Goal: Communication & Community: Answer question/provide support

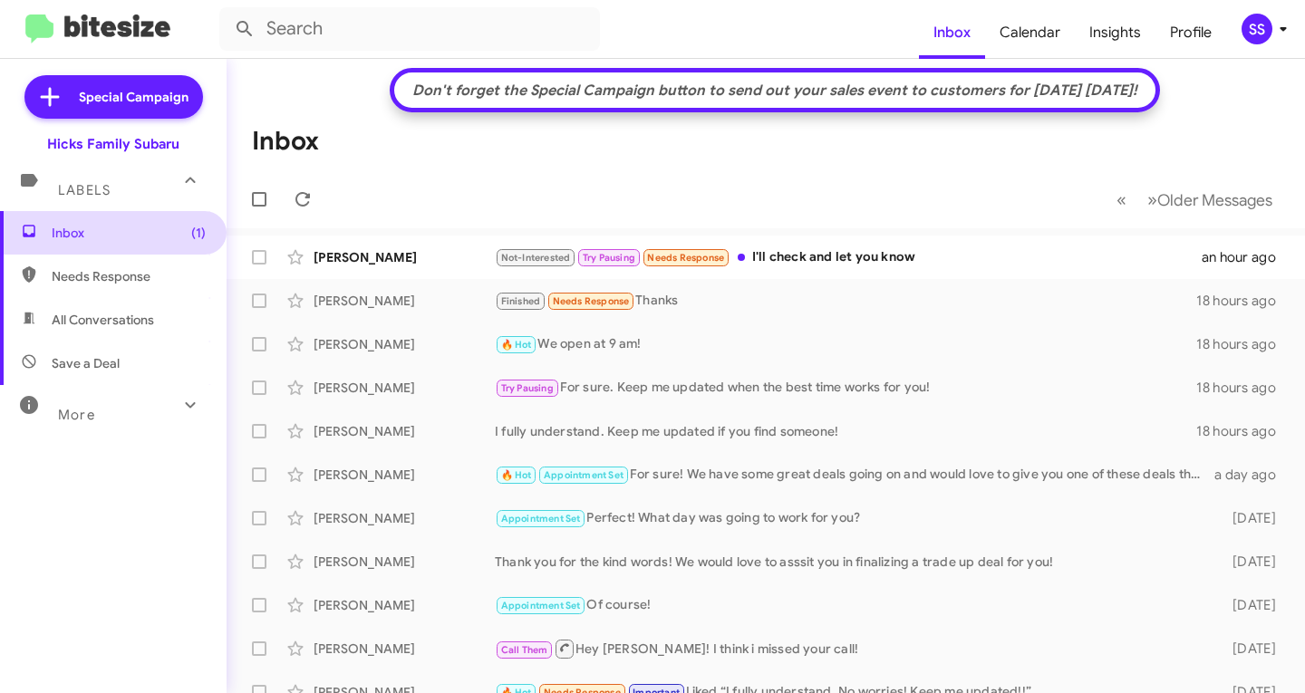
click at [164, 244] on span "Inbox (1)" at bounding box center [113, 233] width 227 height 44
click at [758, 264] on div "Not-Interested Try Pausing Needs Response I'll check and let you know" at bounding box center [856, 257] width 723 height 21
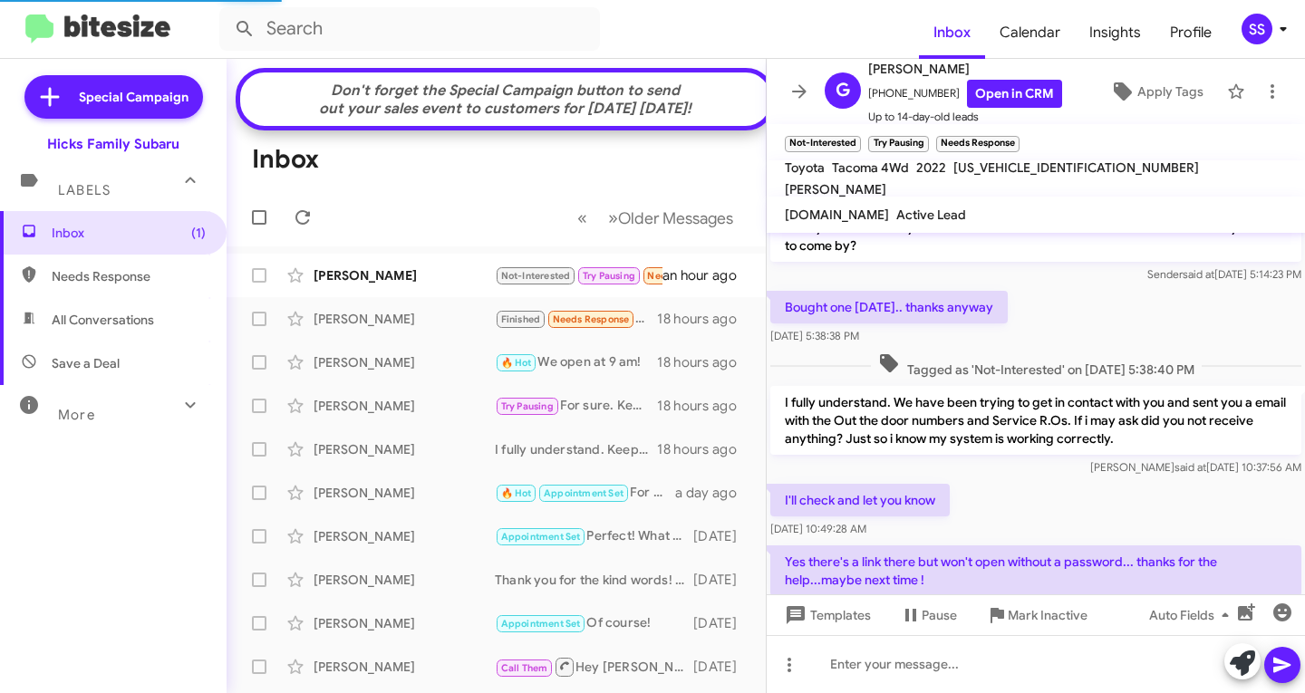
scroll to position [80, 0]
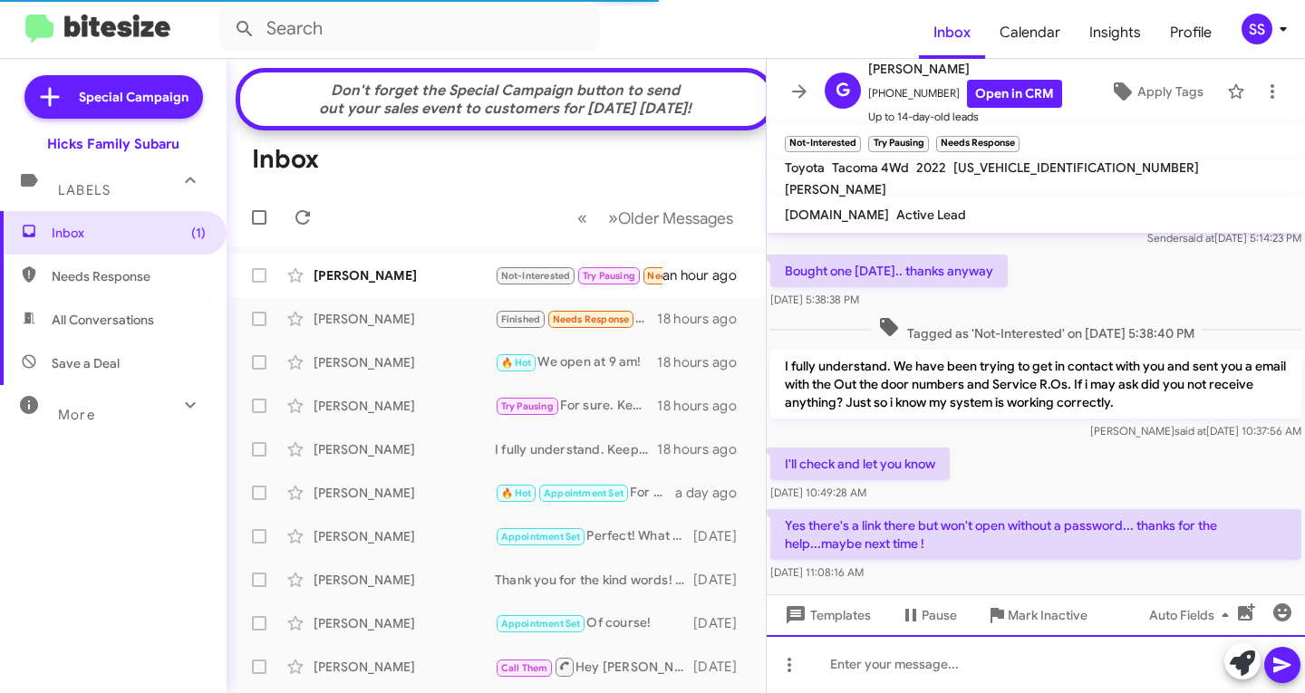
click at [954, 663] on div at bounding box center [1036, 664] width 538 height 58
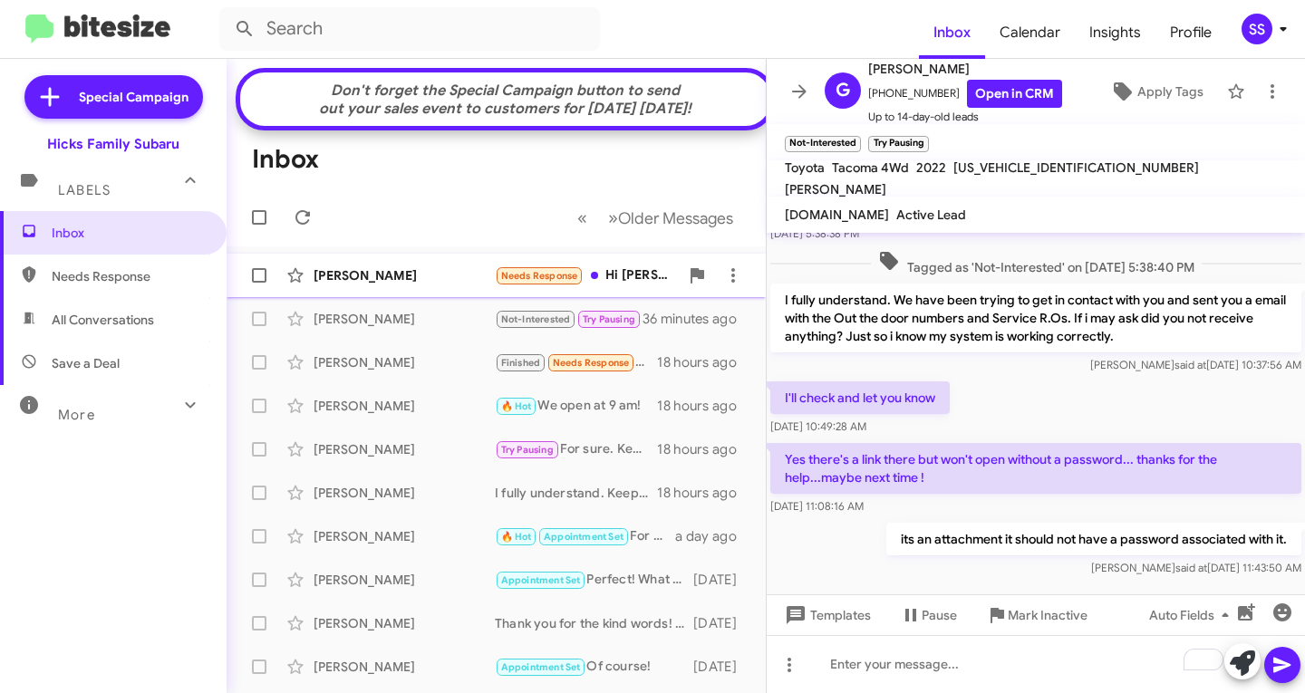
click at [413, 285] on div "[PERSON_NAME]" at bounding box center [404, 275] width 181 height 18
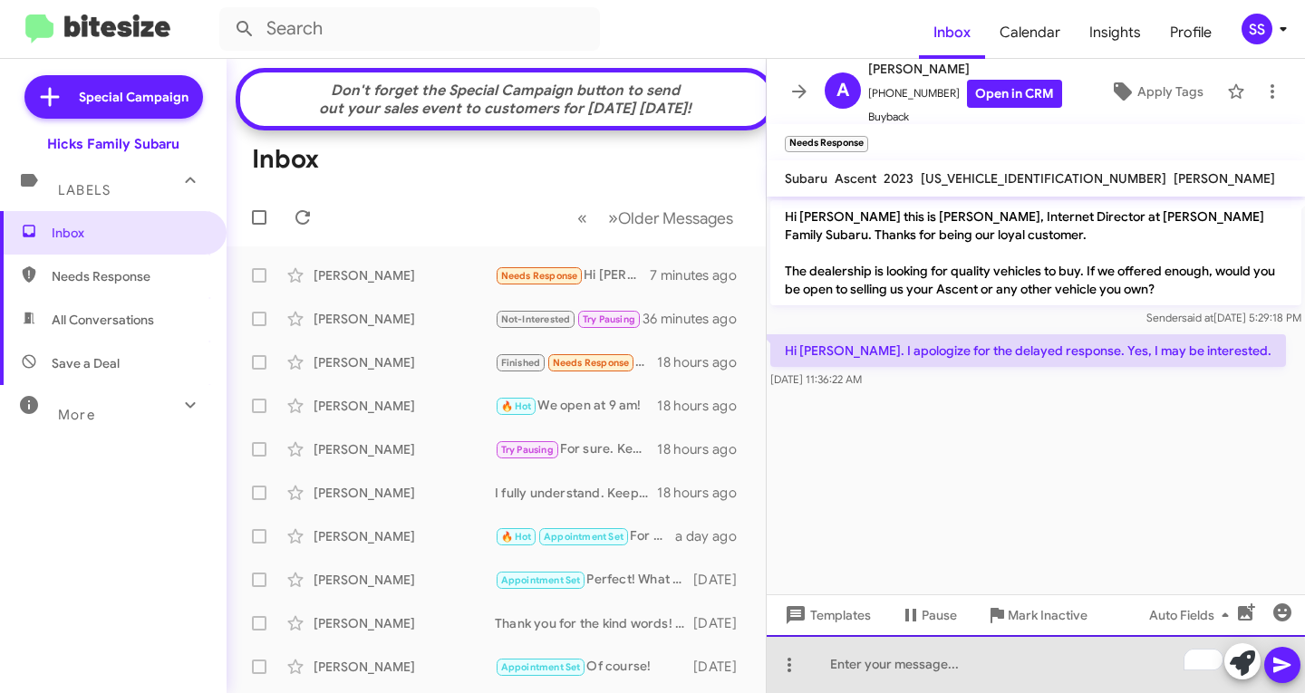
click at [932, 666] on div "To enrich screen reader interactions, please activate Accessibility in Grammarl…" at bounding box center [1036, 664] width 538 height 58
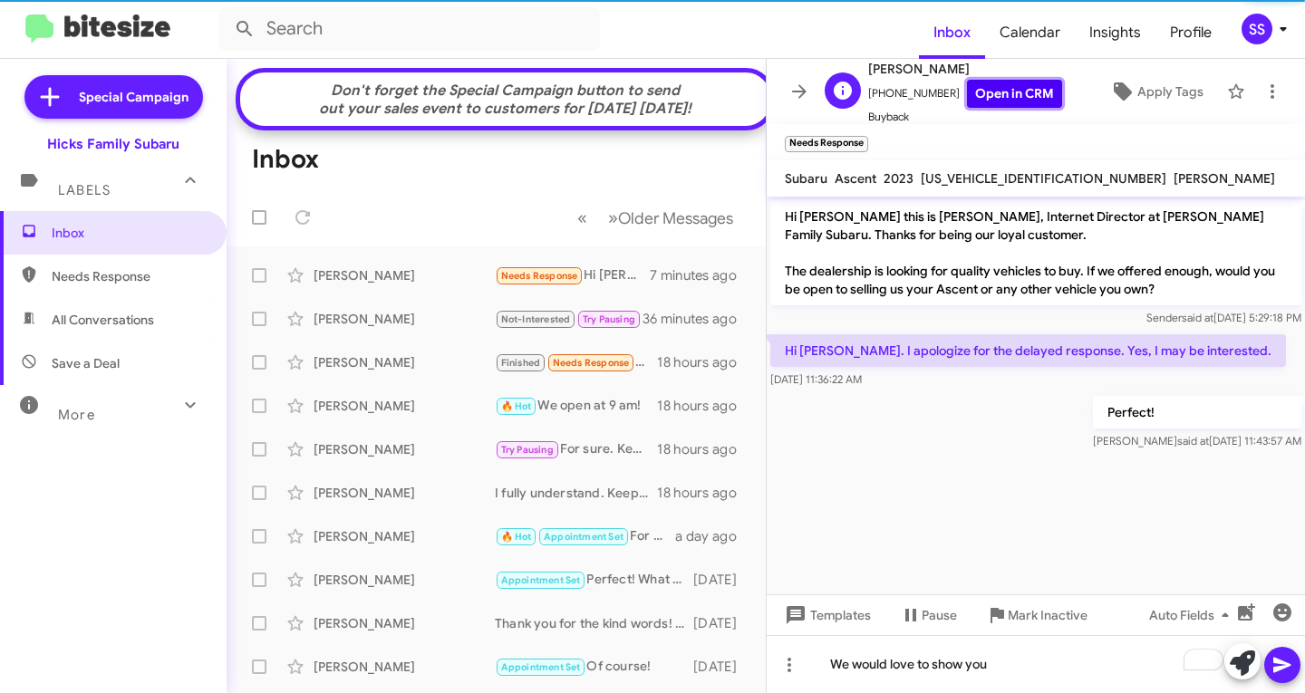
click at [1013, 100] on link "Open in CRM" at bounding box center [1014, 94] width 95 height 28
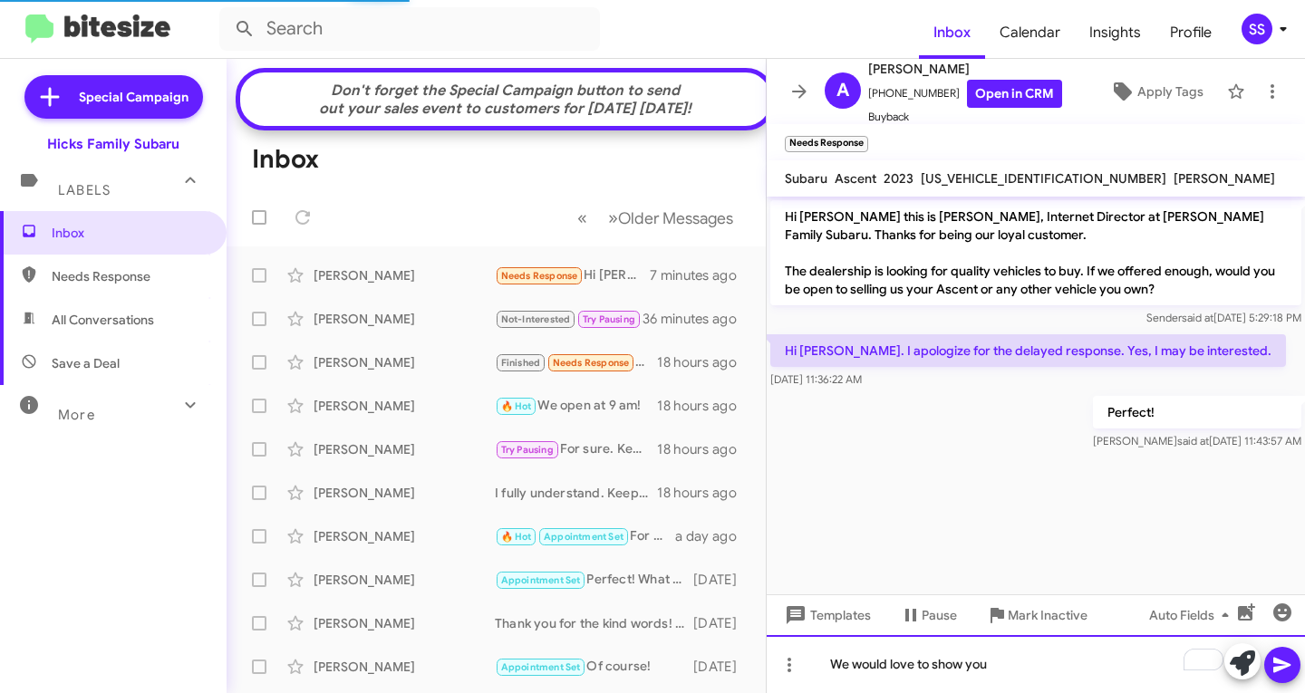
click at [1037, 683] on div "We would love to show you" at bounding box center [1036, 664] width 538 height 58
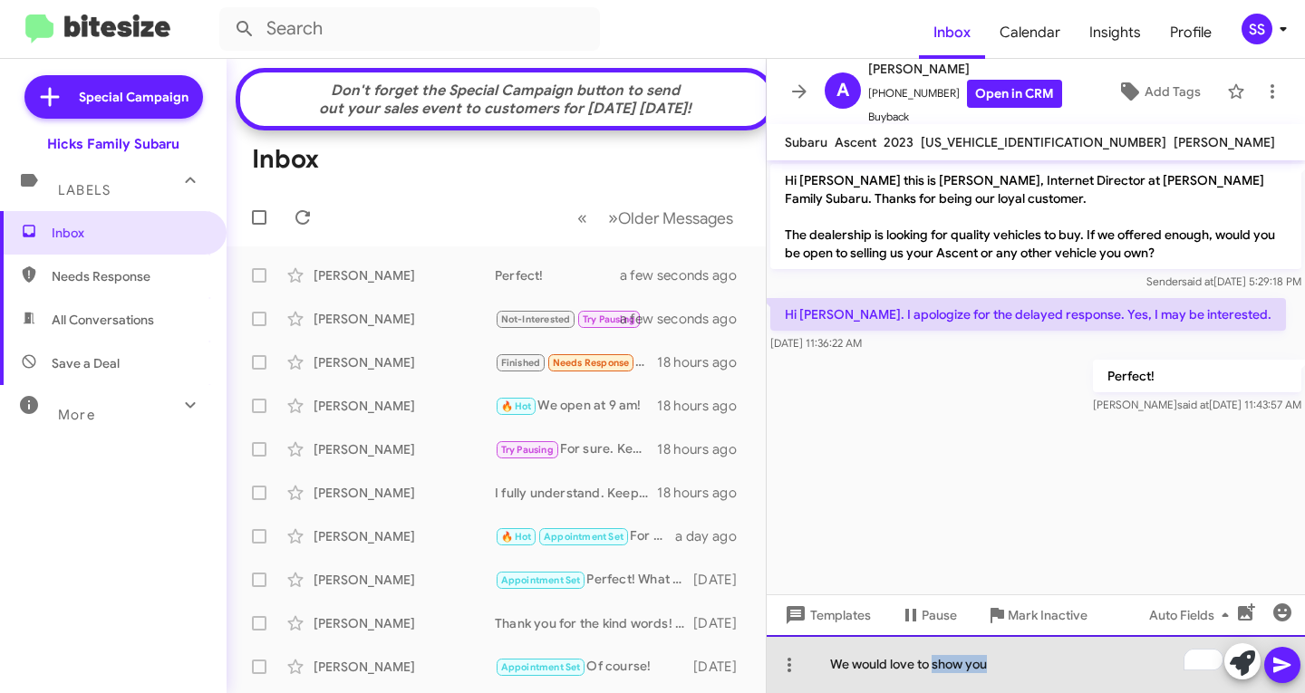
drag, startPoint x: 1006, startPoint y: 664, endPoint x: 934, endPoint y: 677, distance: 72.7
click at [934, 677] on div "We would love to show you" at bounding box center [1036, 664] width 538 height 58
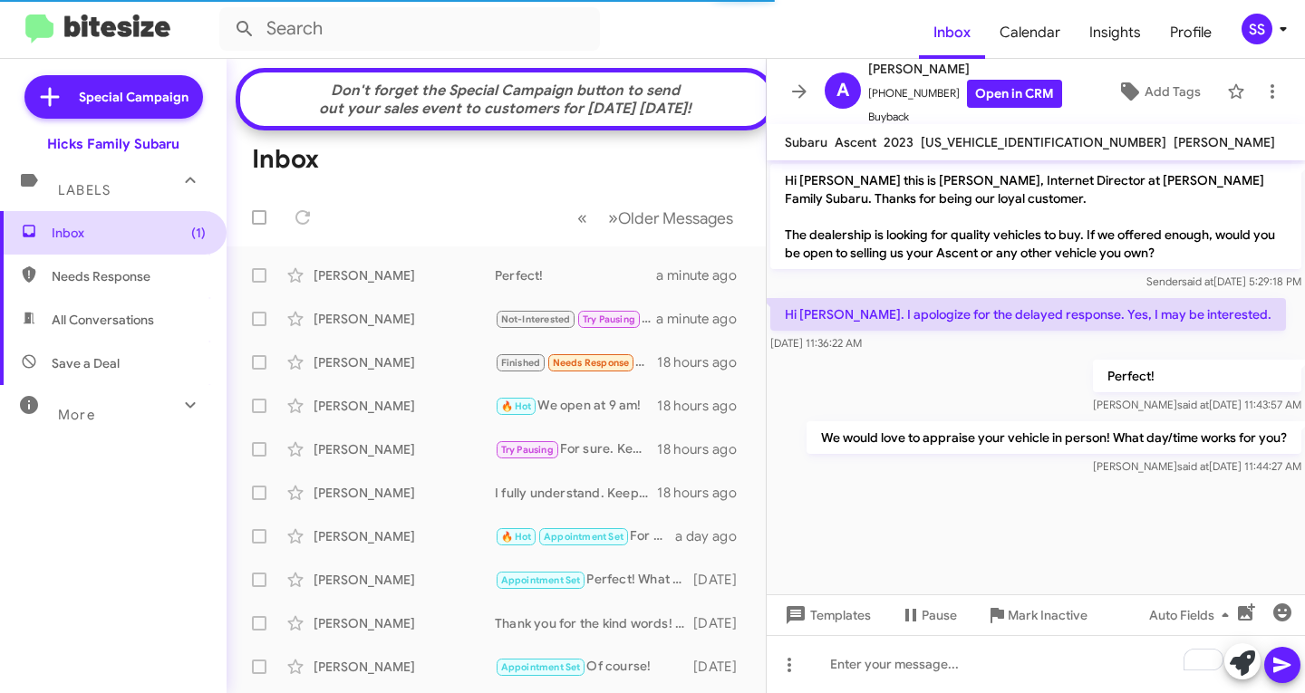
click at [142, 244] on span "Inbox (1)" at bounding box center [113, 233] width 227 height 44
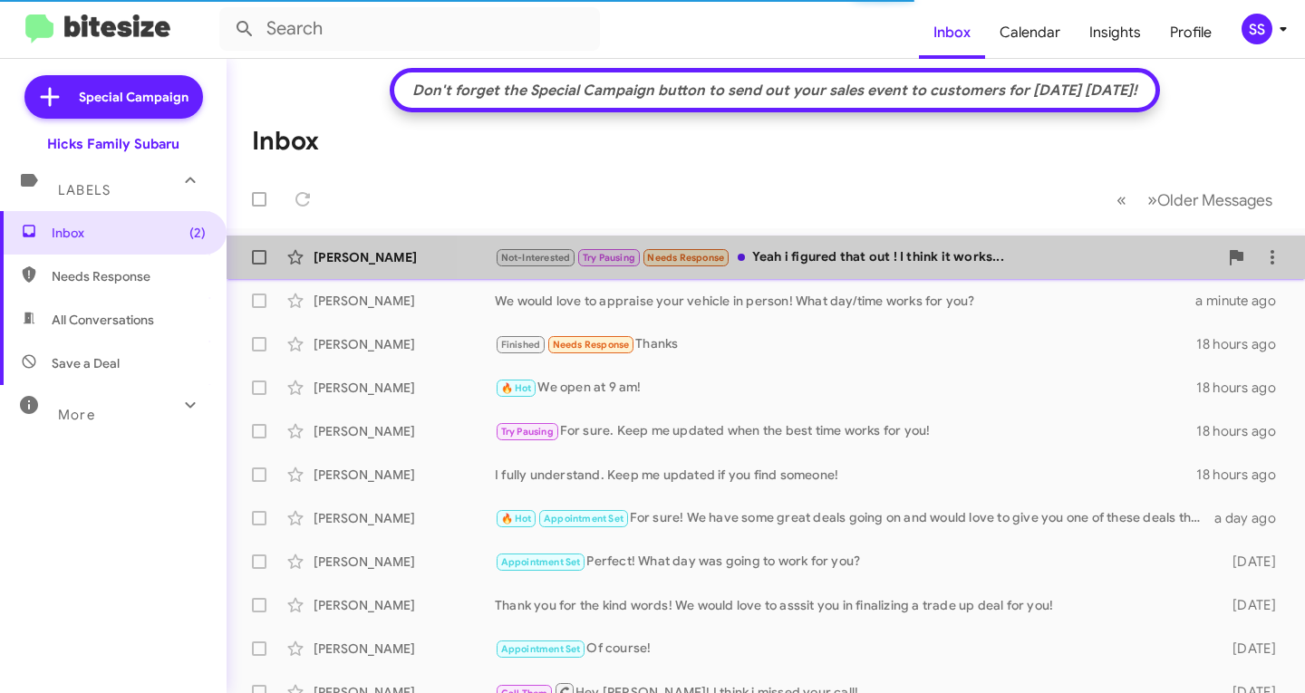
click at [820, 251] on div "Not-Interested Try Pausing Needs Response Yeah i figured that out ! I think it …" at bounding box center [856, 257] width 723 height 21
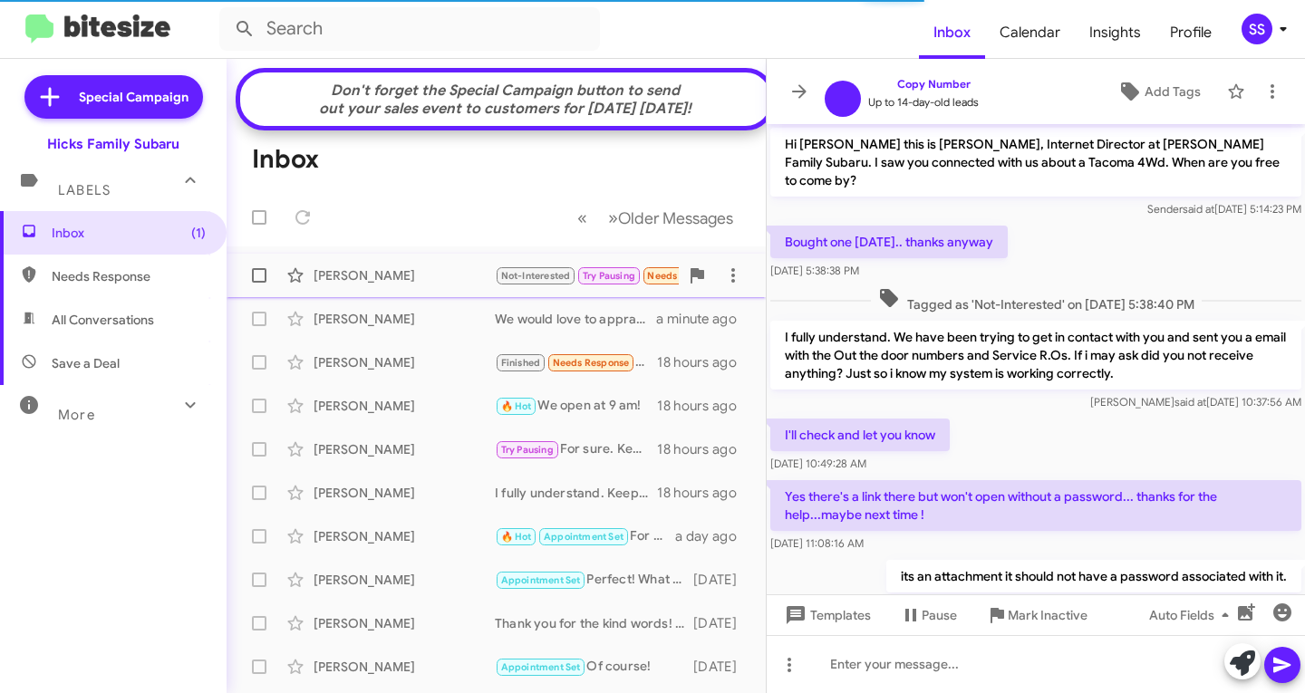
scroll to position [103, 0]
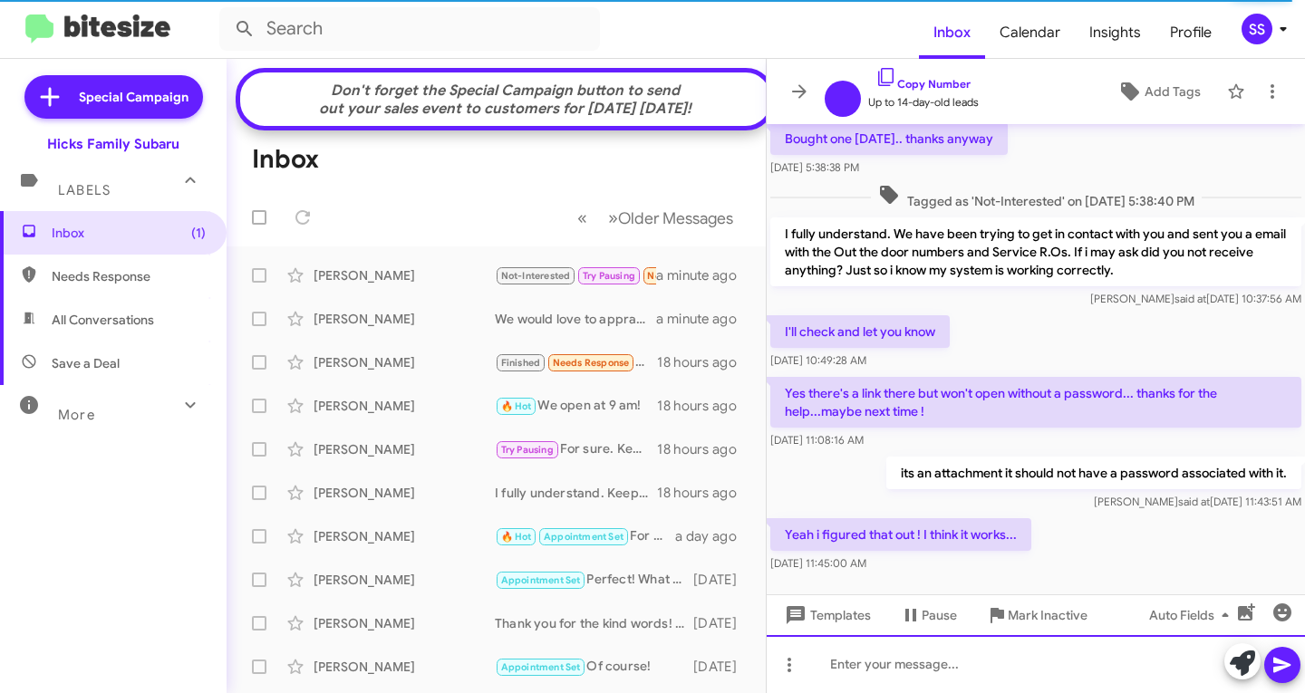
click at [939, 672] on div at bounding box center [1036, 664] width 538 height 58
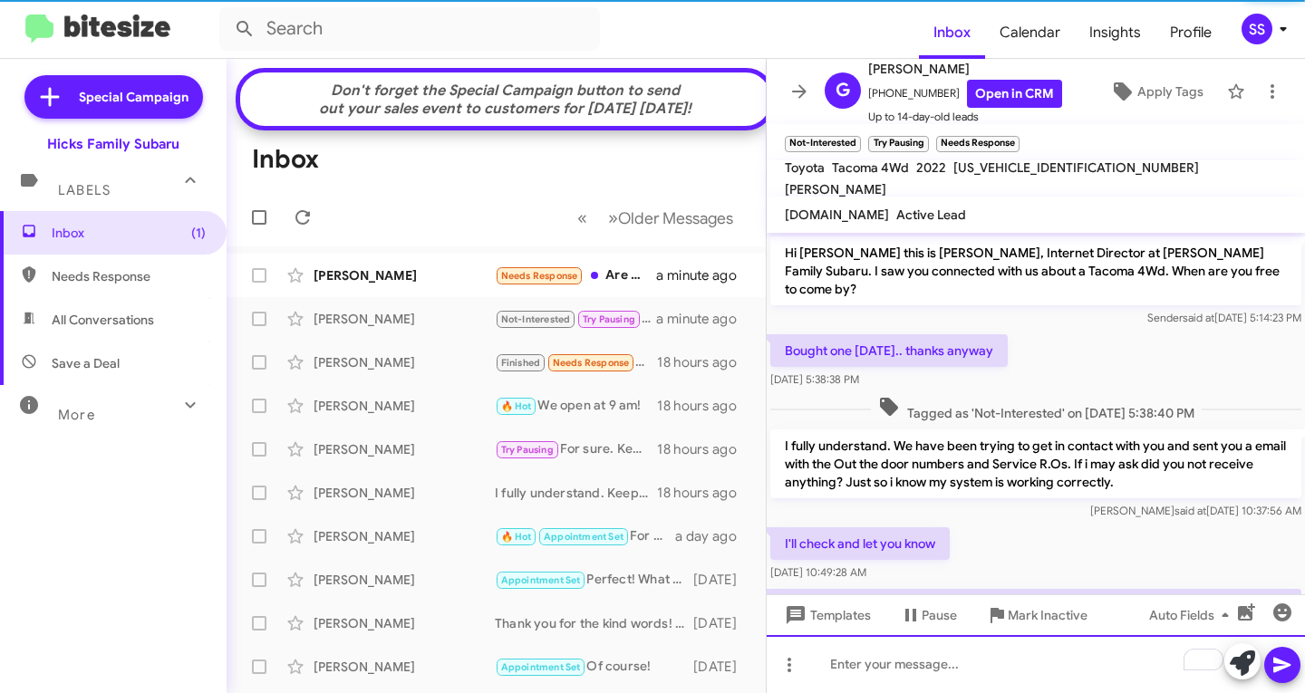
scroll to position [296, 0]
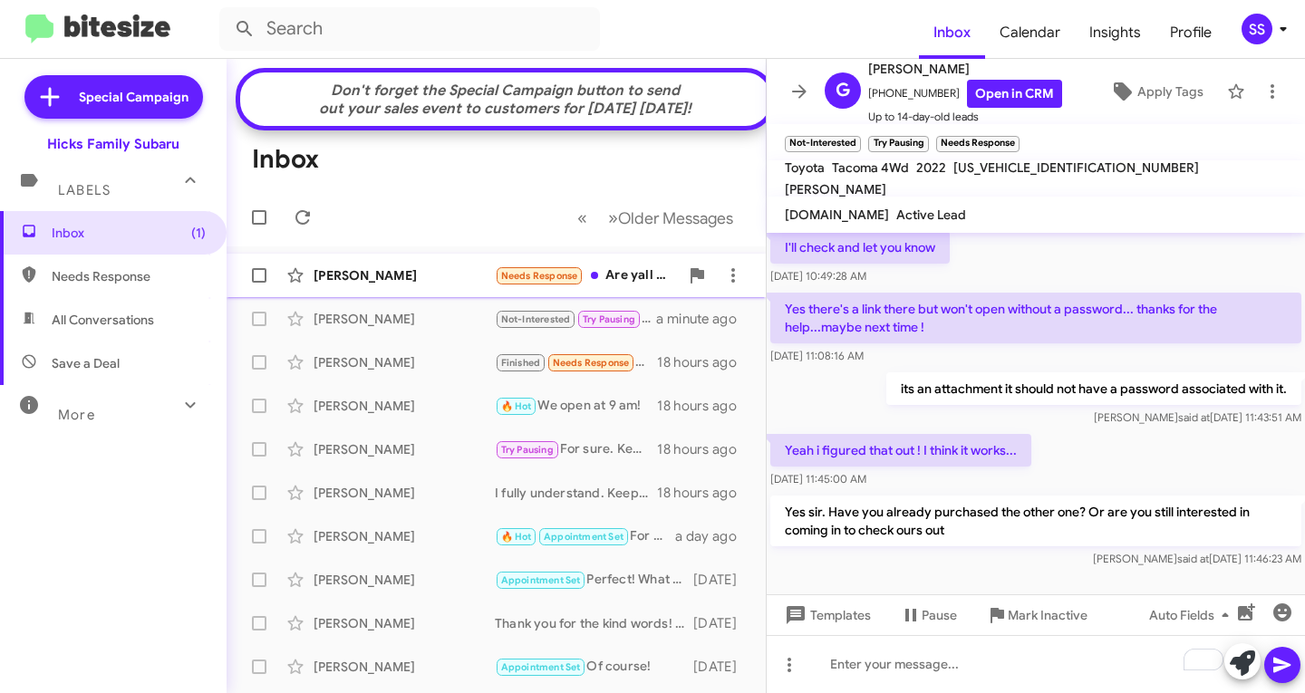
click at [403, 285] on div "[PERSON_NAME]" at bounding box center [404, 275] width 181 height 18
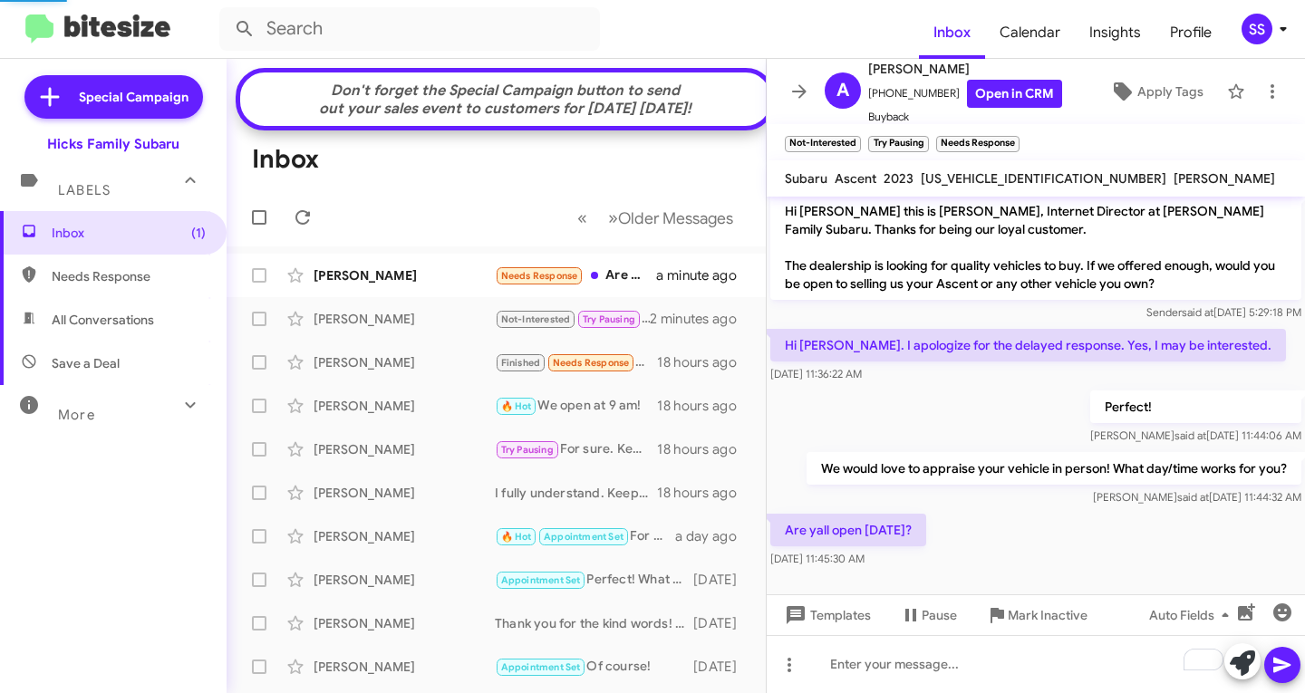
scroll to position [5, 0]
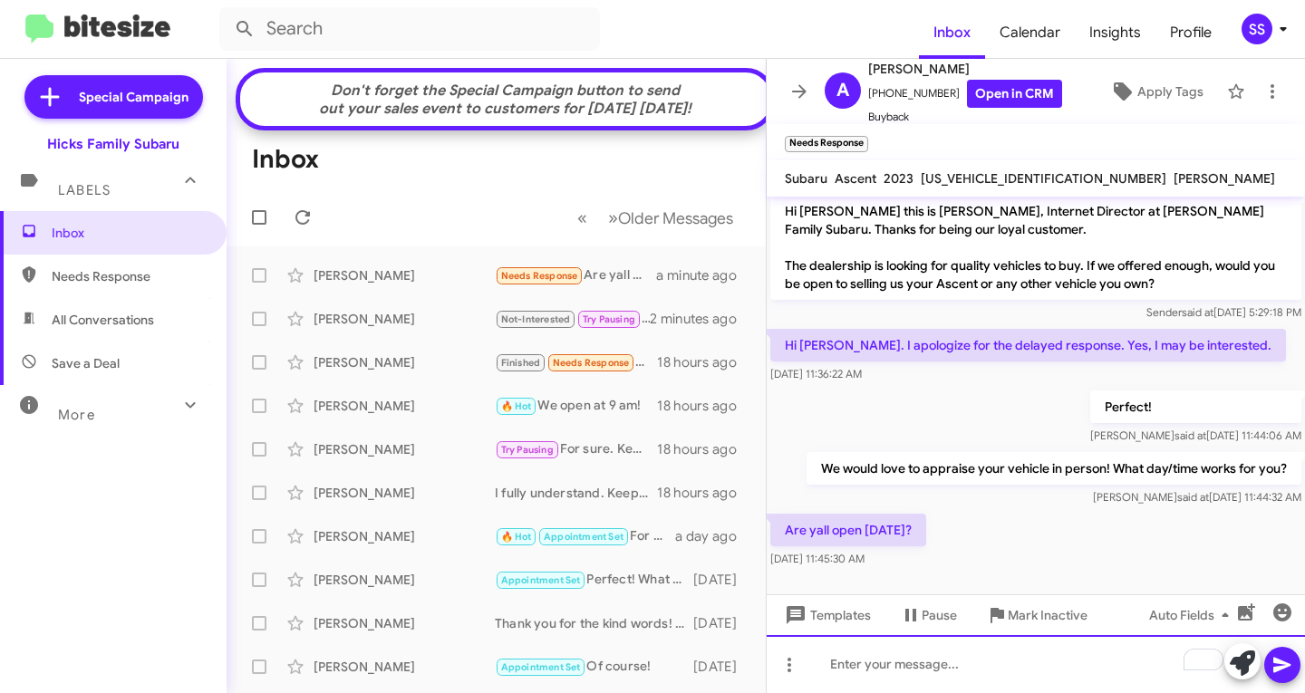
click at [983, 666] on div "To enrich screen reader interactions, please activate Accessibility in Grammarl…" at bounding box center [1036, 664] width 538 height 58
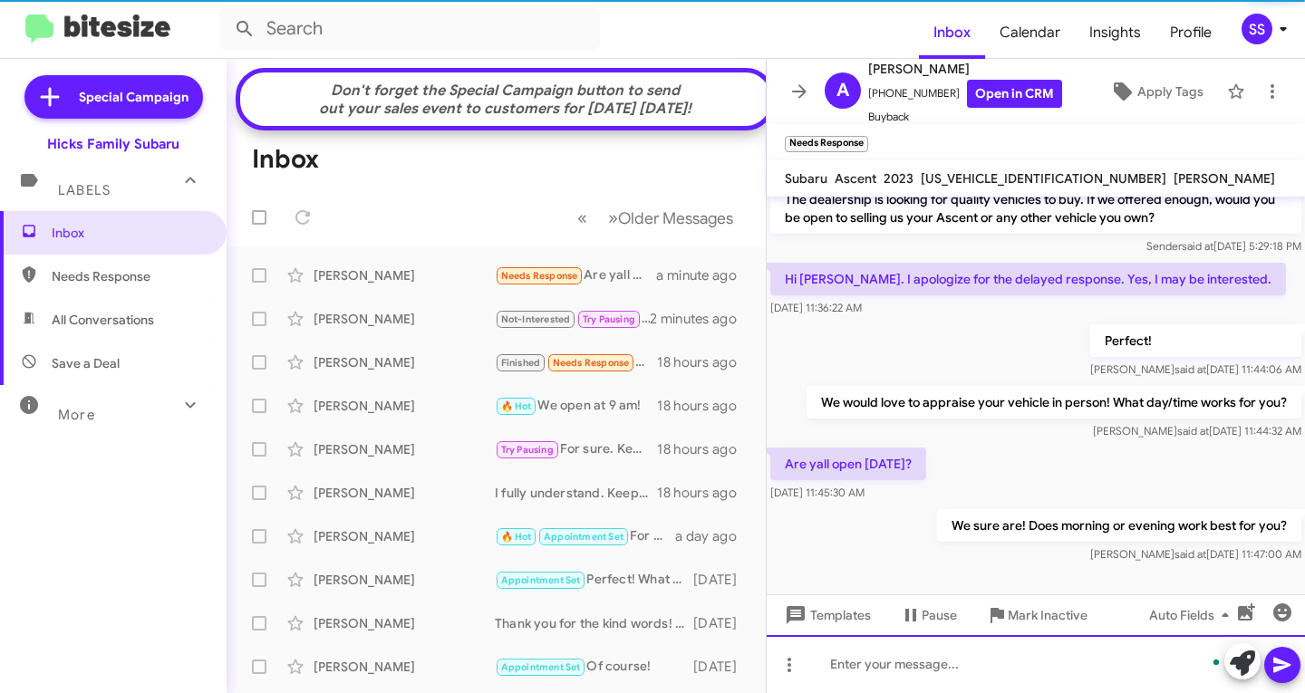
scroll to position [35, 0]
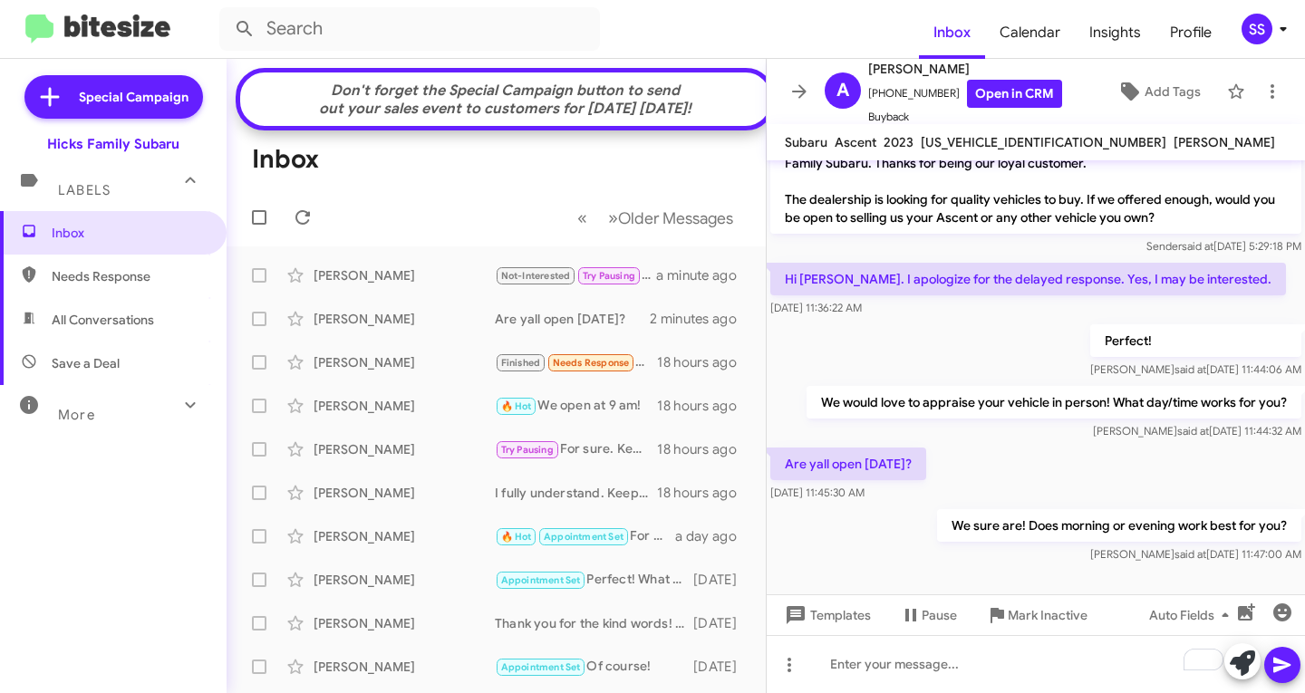
click at [131, 367] on span "Save a Deal" at bounding box center [113, 364] width 227 height 44
type input "in:not-interested"
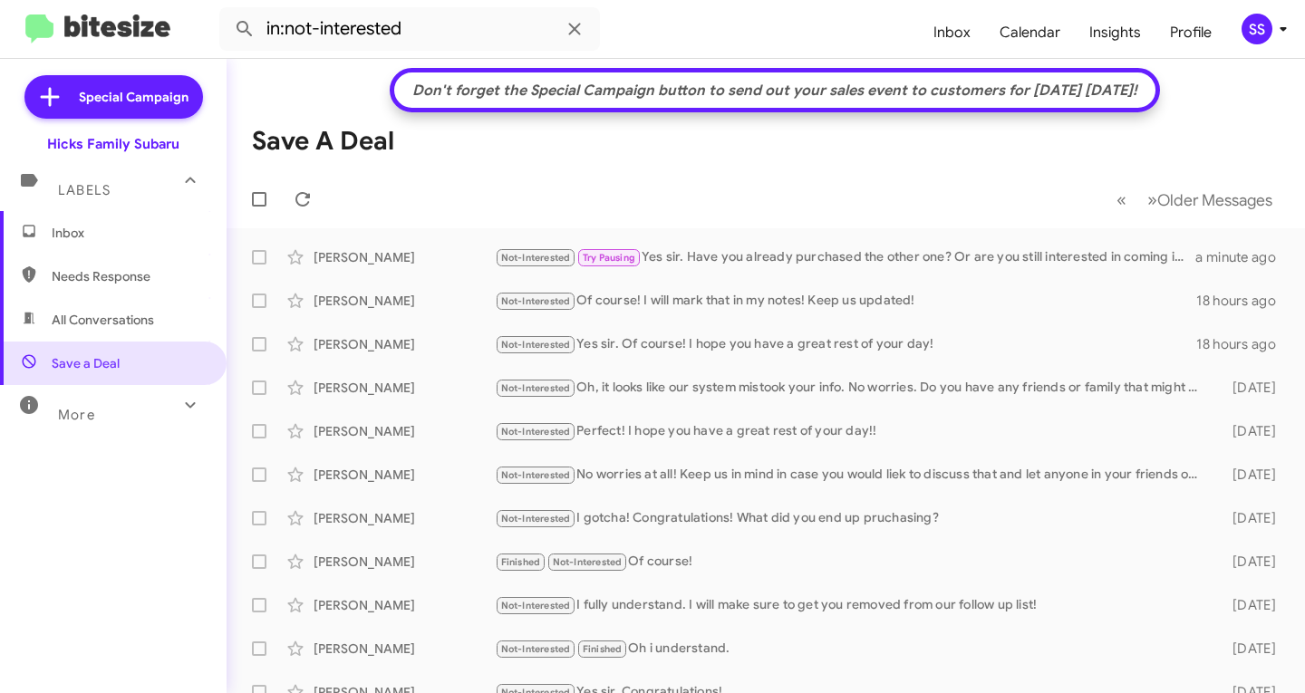
click at [109, 217] on span "Inbox" at bounding box center [113, 233] width 227 height 44
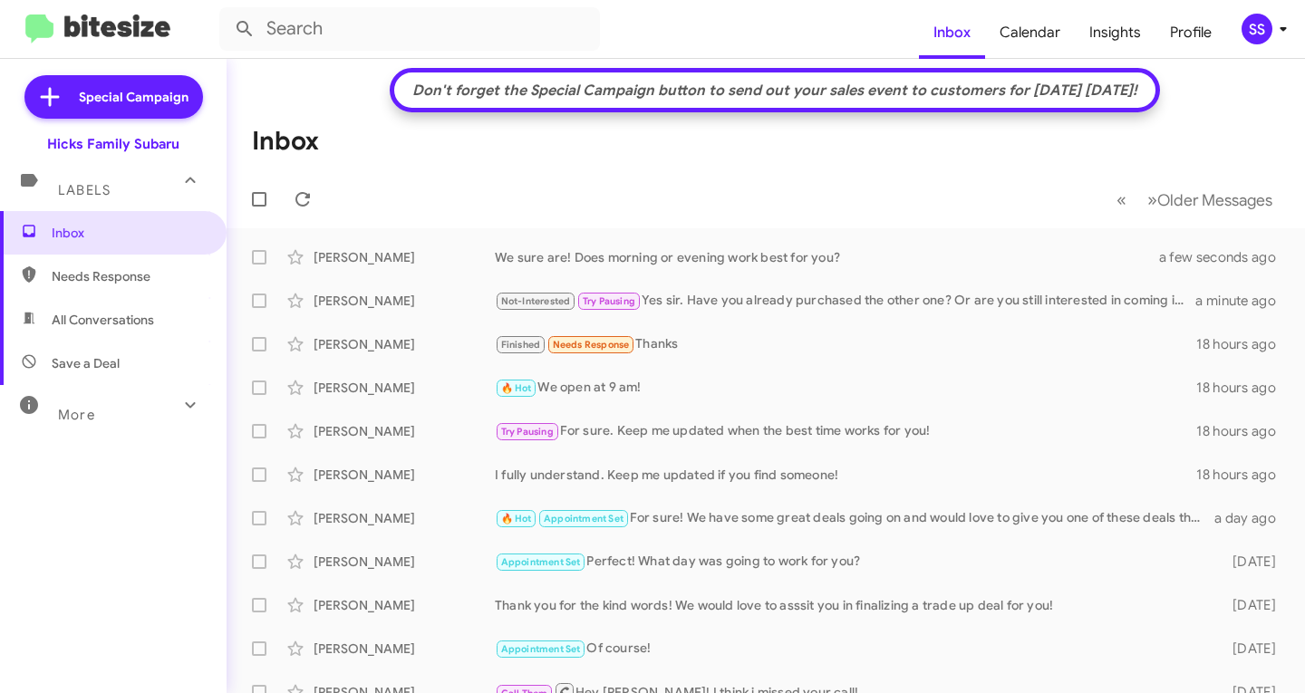
click at [98, 363] on span "Save a Deal" at bounding box center [86, 363] width 68 height 18
type input "in:not-interested"
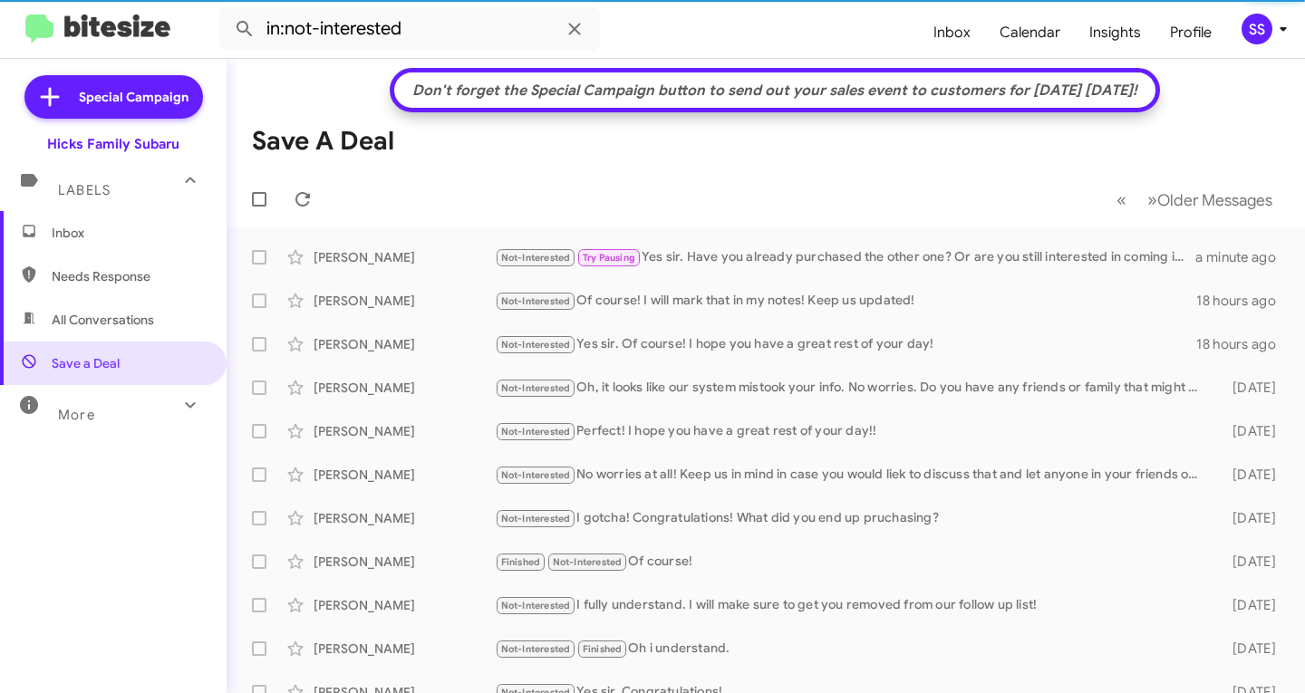
click at [103, 226] on span "Inbox" at bounding box center [129, 233] width 154 height 18
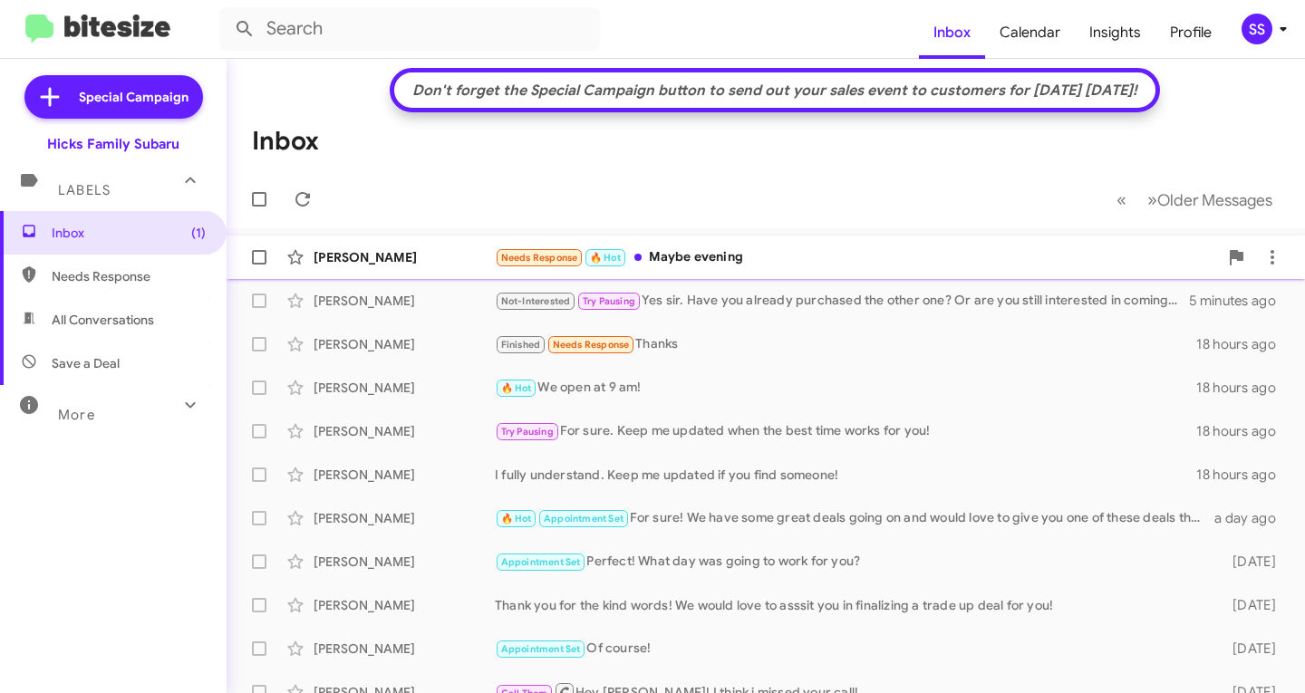
click at [743, 262] on div "Needs Response 🔥 Hot Maybe evening" at bounding box center [856, 257] width 723 height 21
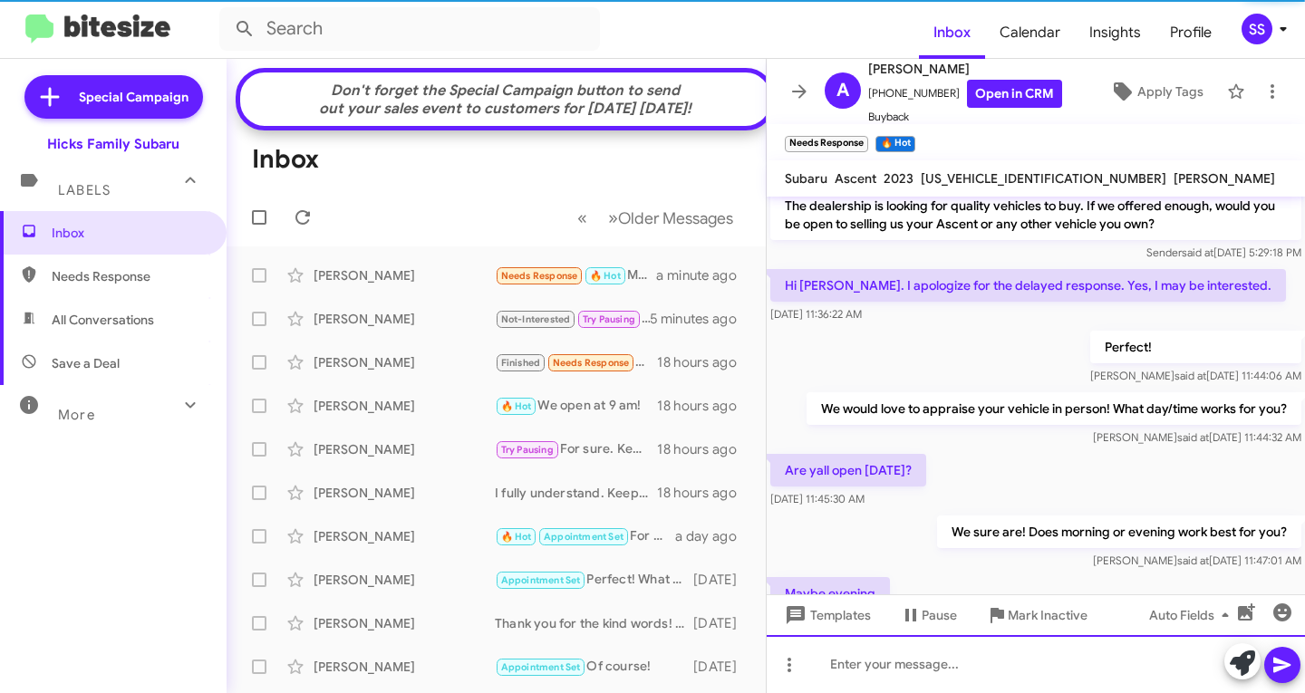
click at [891, 664] on div at bounding box center [1036, 664] width 538 height 58
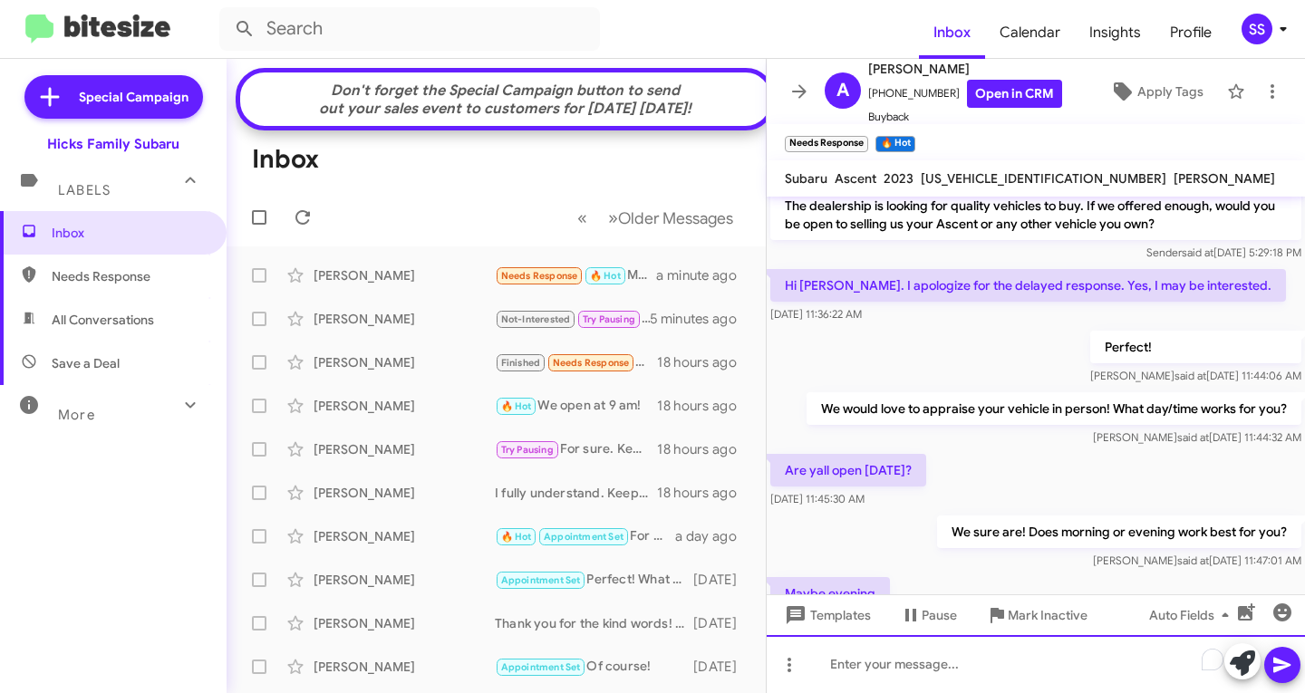
scroll to position [138, 0]
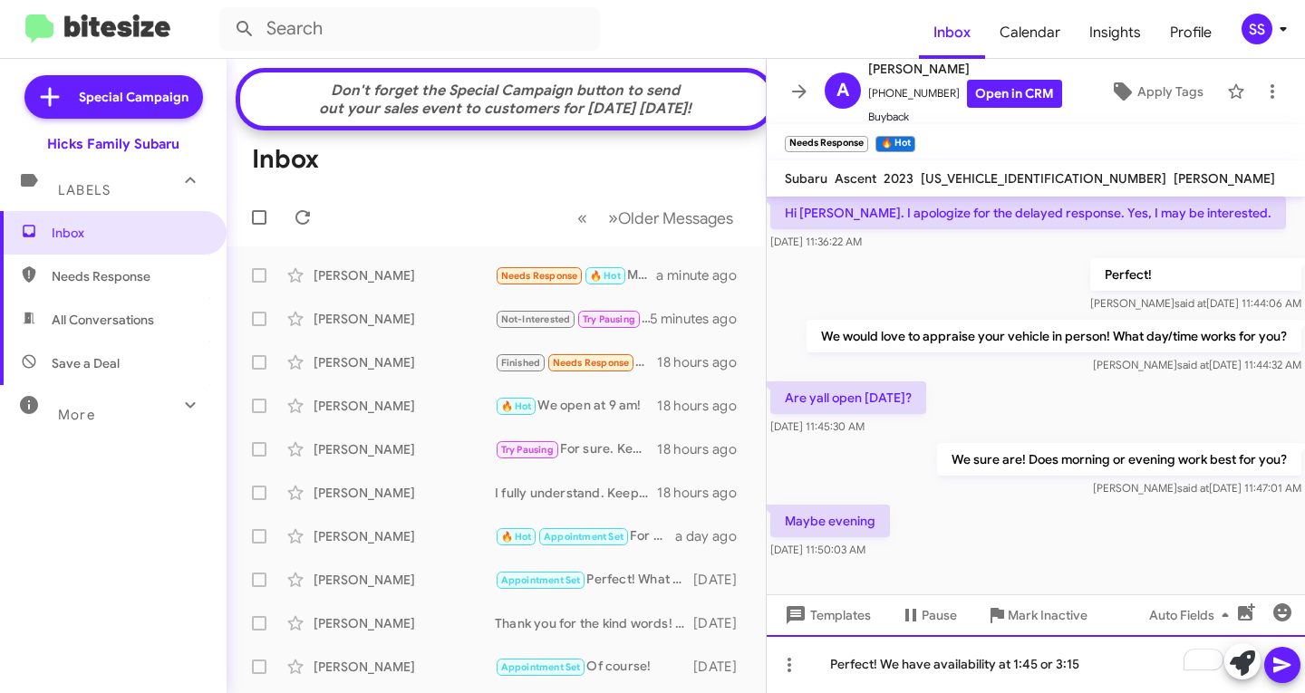
click at [1118, 673] on div "Perfect! We have availability at 1:45 or 3:15" at bounding box center [1036, 664] width 538 height 58
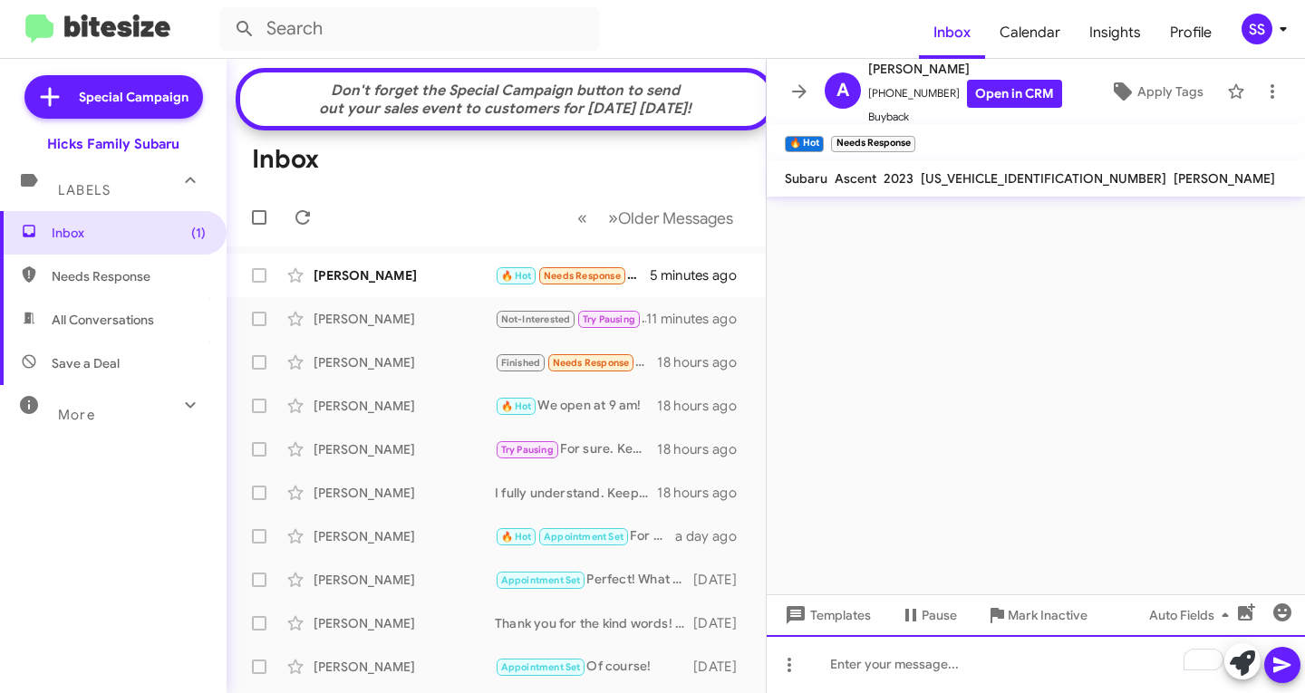
scroll to position [0, 0]
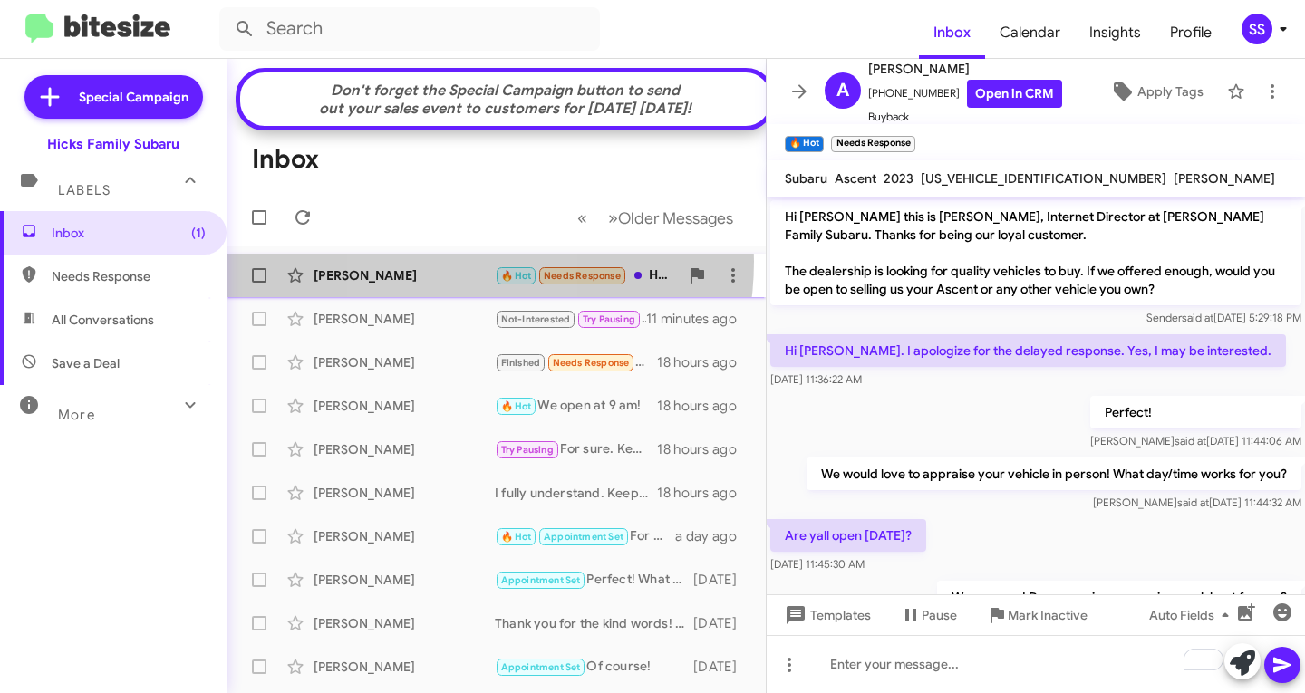
click at [435, 275] on div "[PERSON_NAME] 🔥 Hot Needs Response How long should it take? 5 minutes ago" at bounding box center [496, 275] width 510 height 36
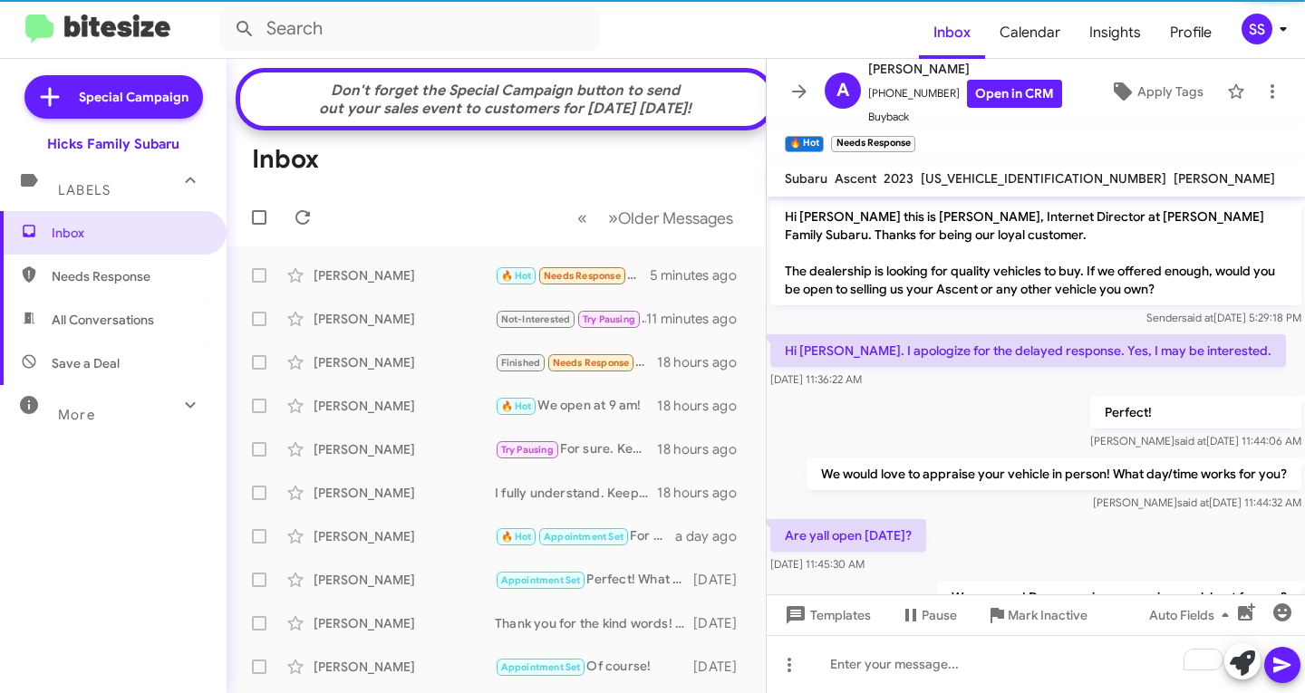
scroll to position [270, 0]
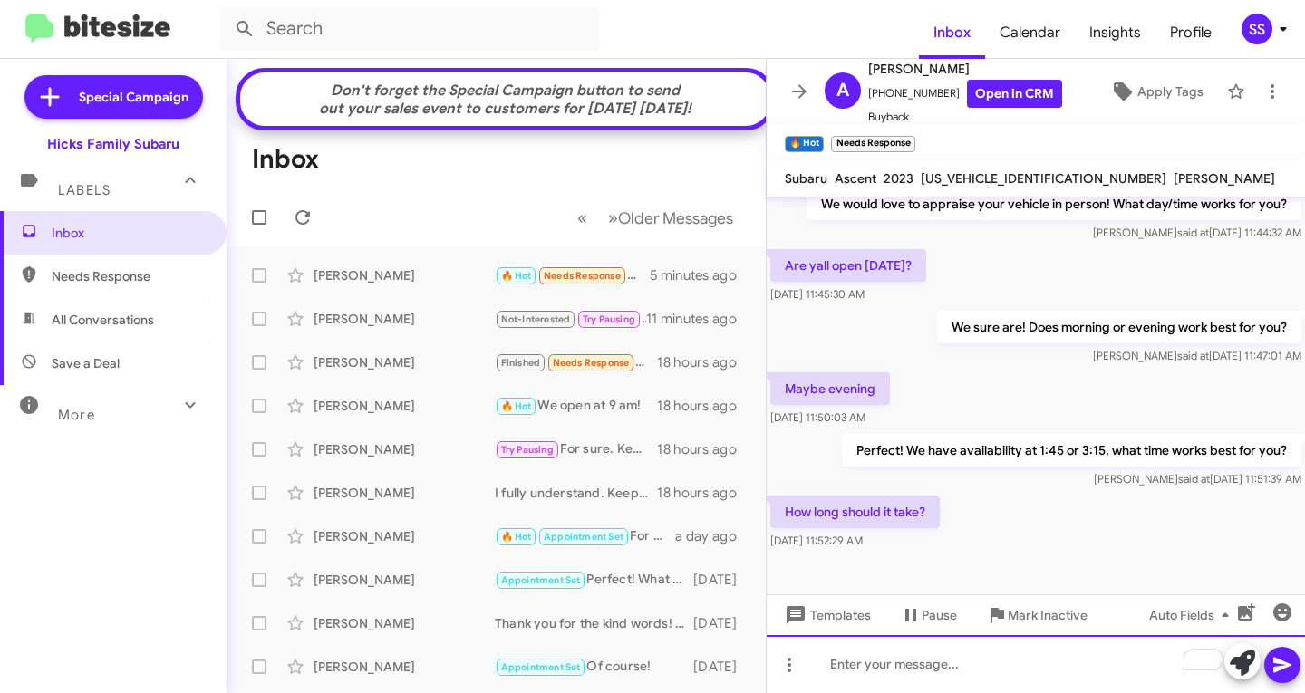
click at [912, 670] on div "To enrich screen reader interactions, please activate Accessibility in Grammarl…" at bounding box center [1036, 664] width 538 height 58
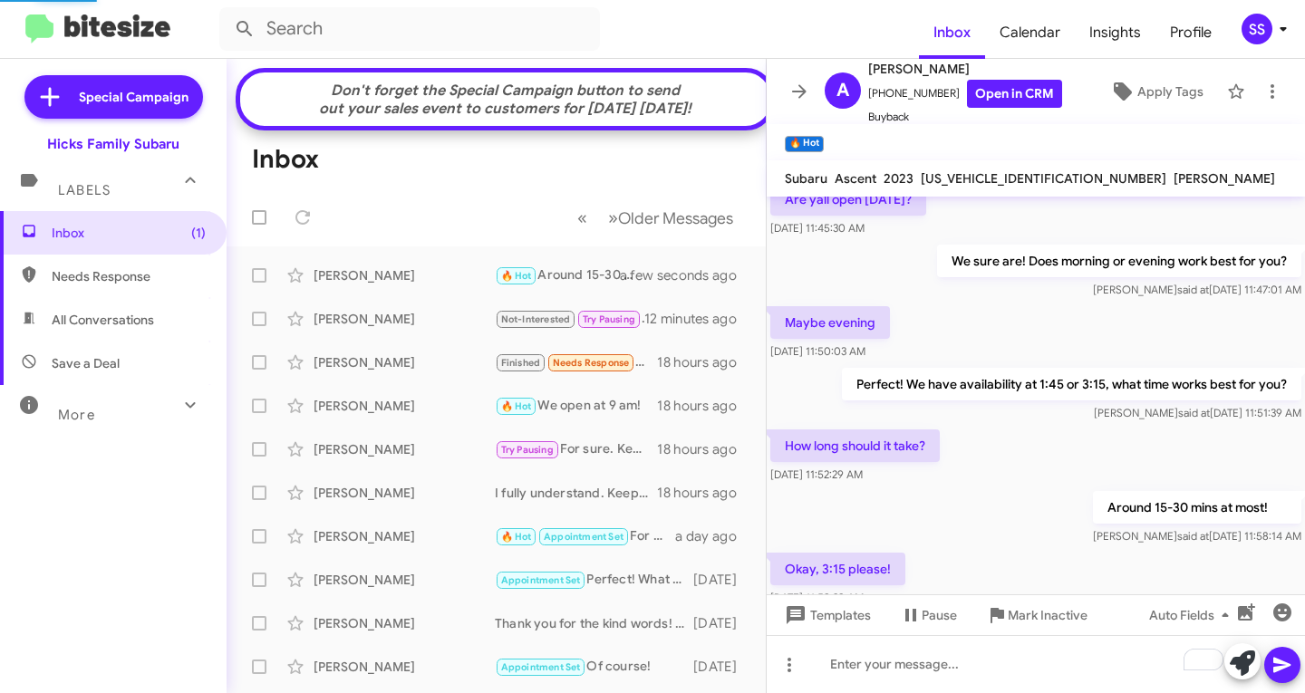
scroll to position [0, 0]
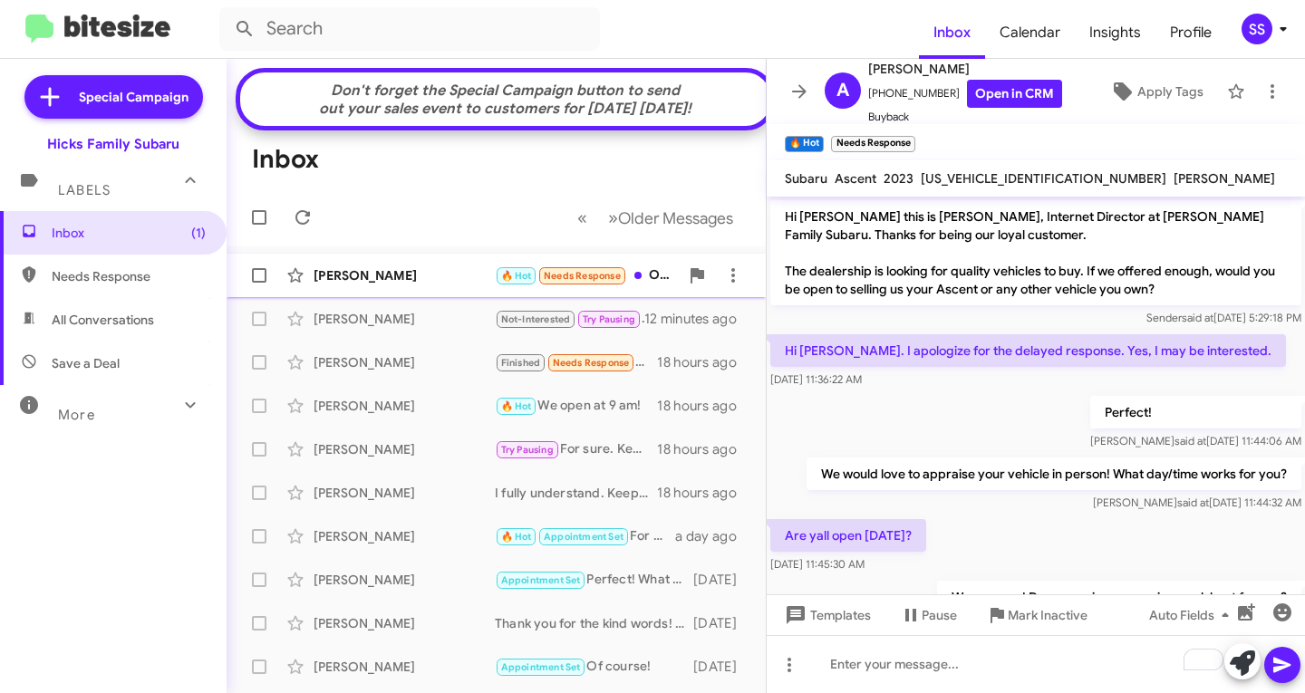
click at [389, 294] on div "[PERSON_NAME] 🔥 Hot Needs Response Okay, 3:15 please! a few seconds ago" at bounding box center [496, 275] width 510 height 36
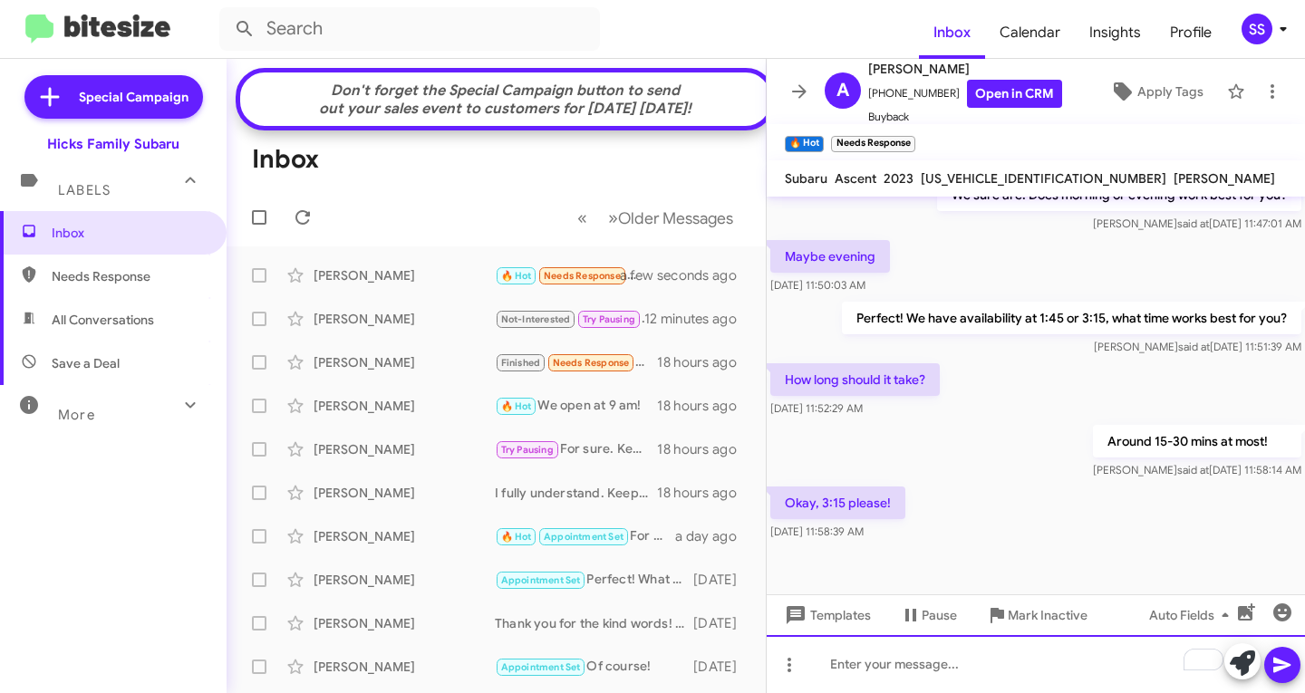
click at [903, 669] on div "To enrich screen reader interactions, please activate Accessibility in Grammarl…" at bounding box center [1036, 664] width 538 height 58
click at [1205, 663] on div "Perfect! We will see you [DATE] at 3:15 to appraise your vehicle!" at bounding box center [1036, 664] width 538 height 58
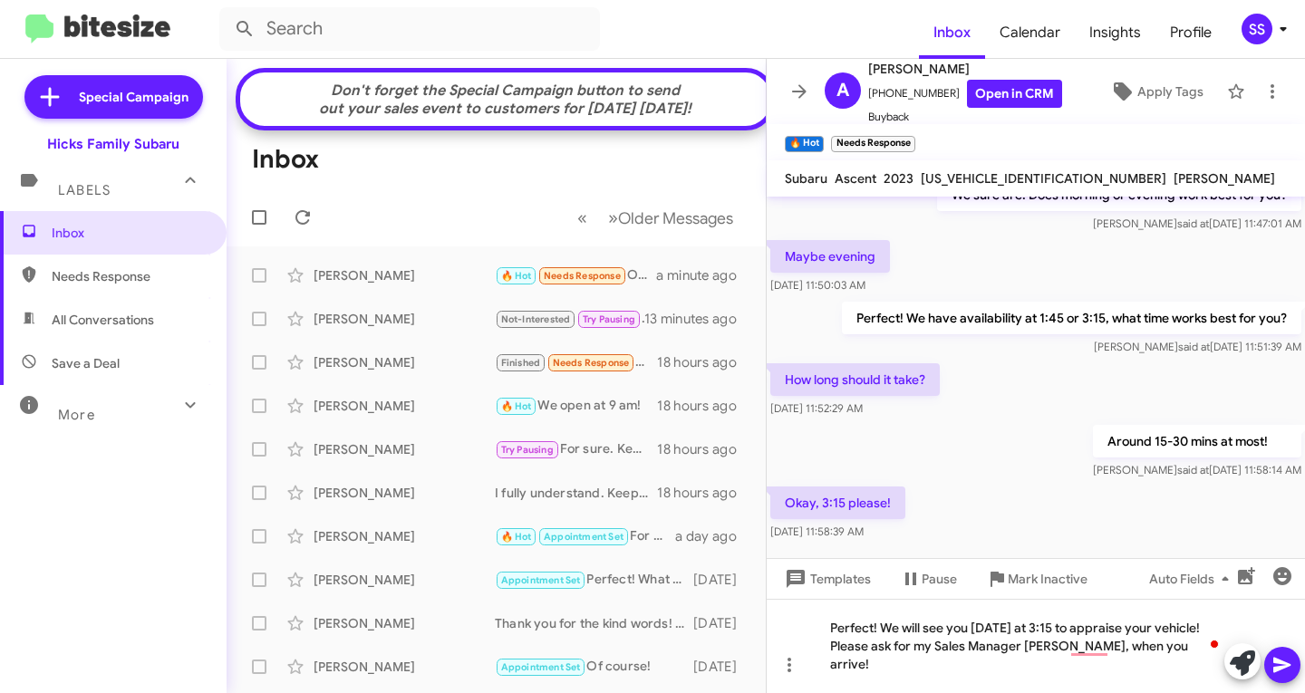
click at [1268, 654] on button at bounding box center [1282, 665] width 36 height 36
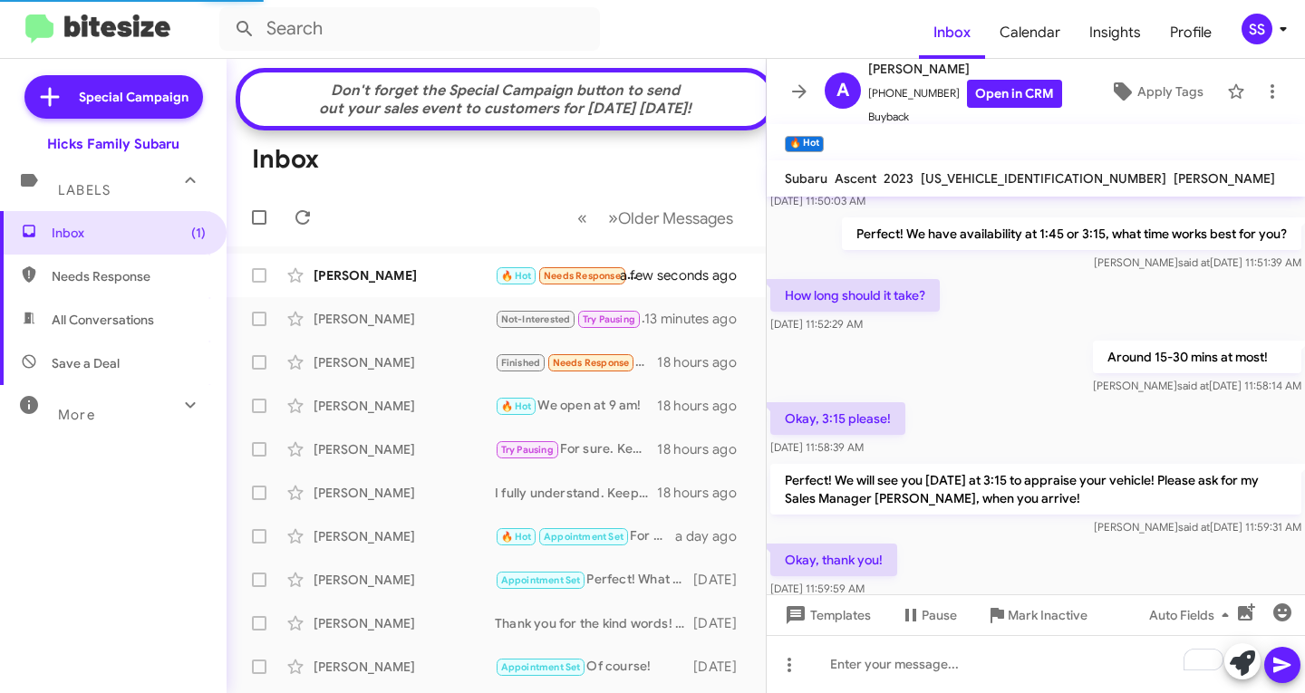
scroll to position [0, 0]
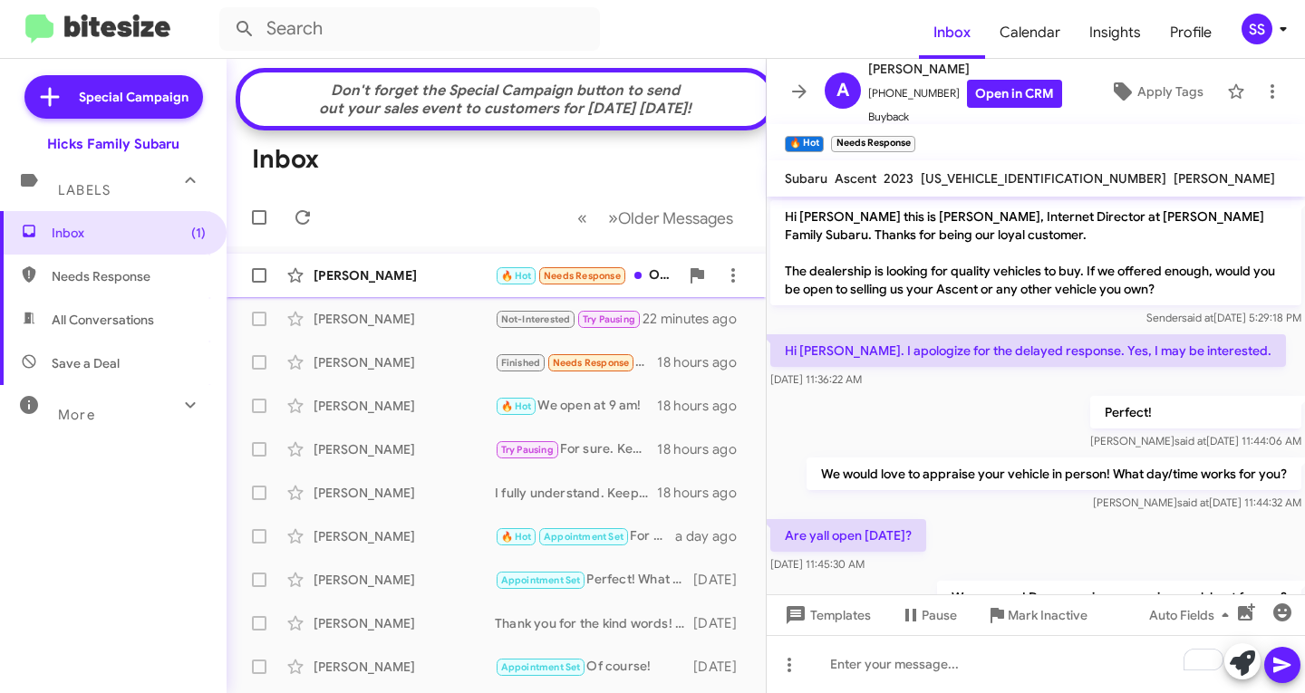
click at [423, 285] on div "[PERSON_NAME]" at bounding box center [404, 275] width 181 height 18
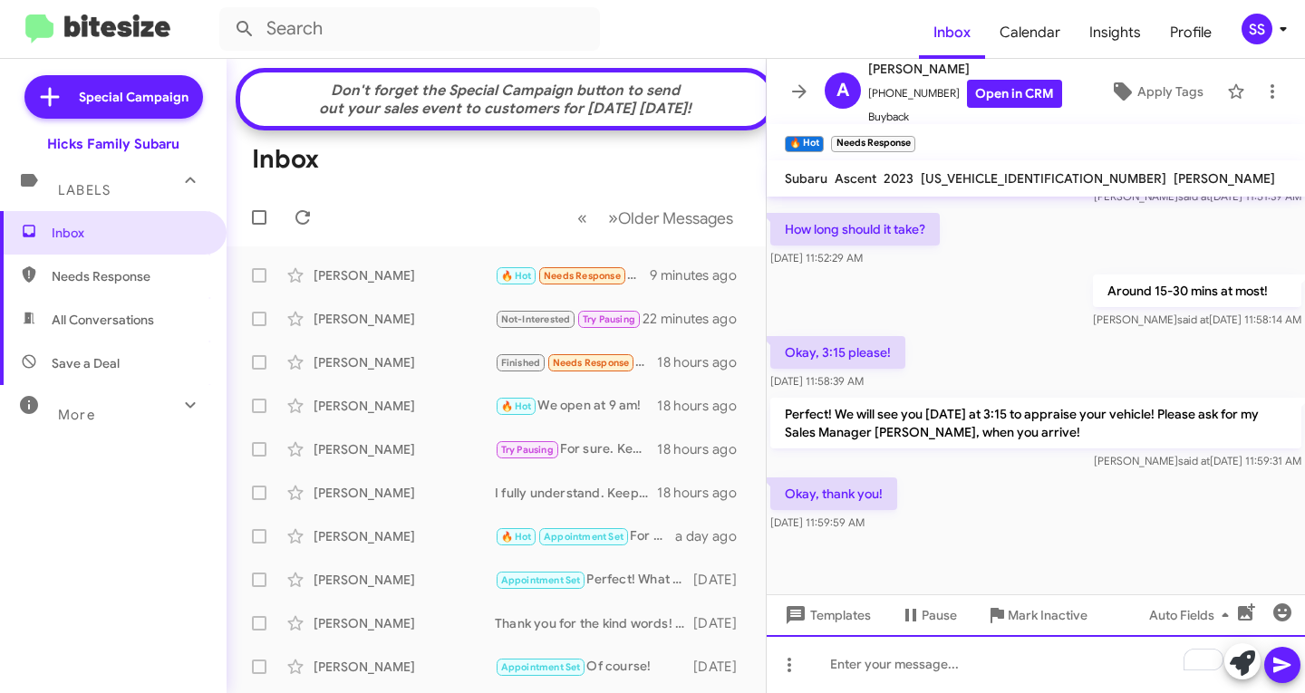
click at [951, 684] on div "To enrich screen reader interactions, please activate Accessibility in Grammarl…" at bounding box center [1036, 664] width 538 height 58
